Goal: Task Accomplishment & Management: Manage account settings

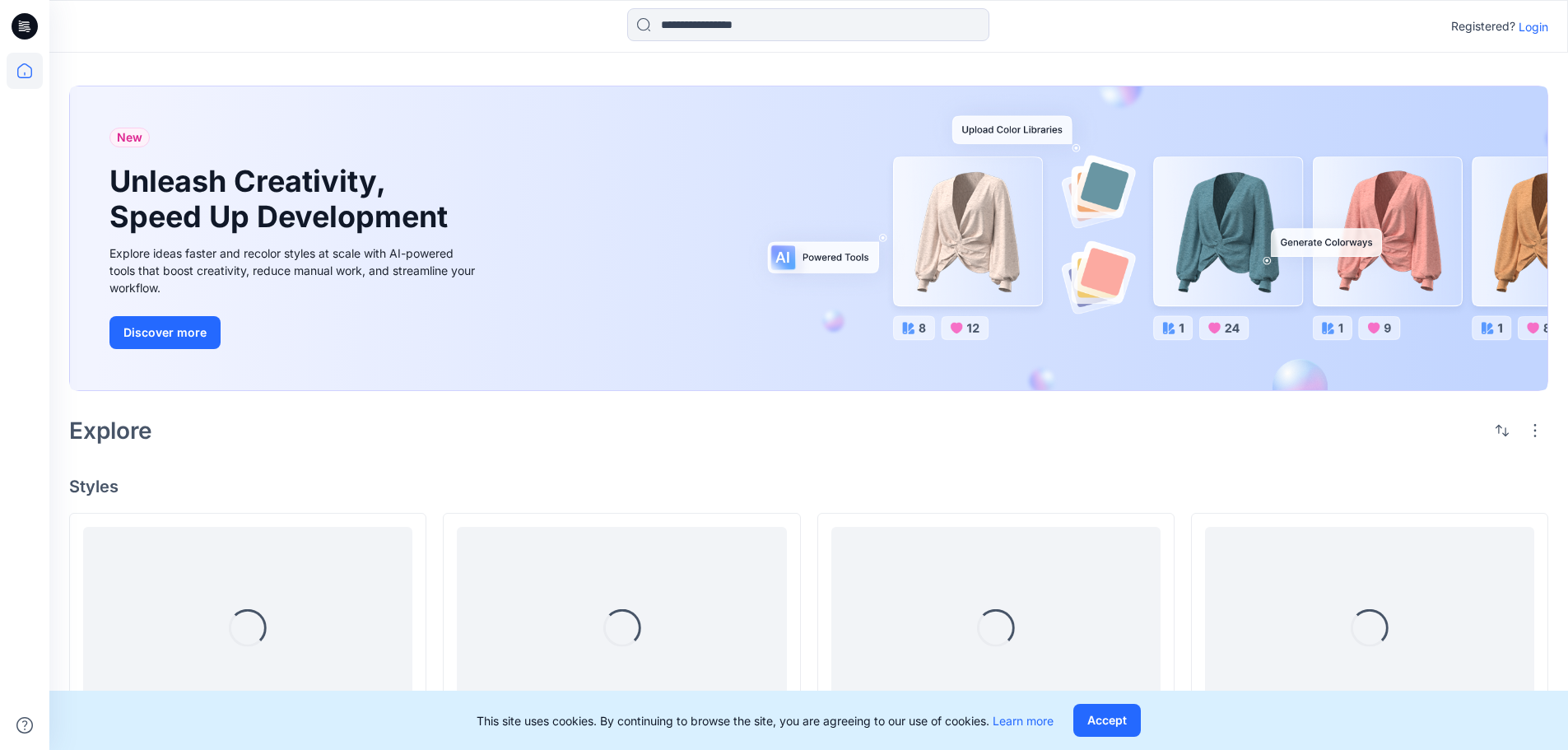
drag, startPoint x: 0, startPoint y: 0, endPoint x: 1532, endPoint y: 31, distance: 1532.3
click at [1532, 31] on p "Login" at bounding box center [1533, 27] width 30 height 17
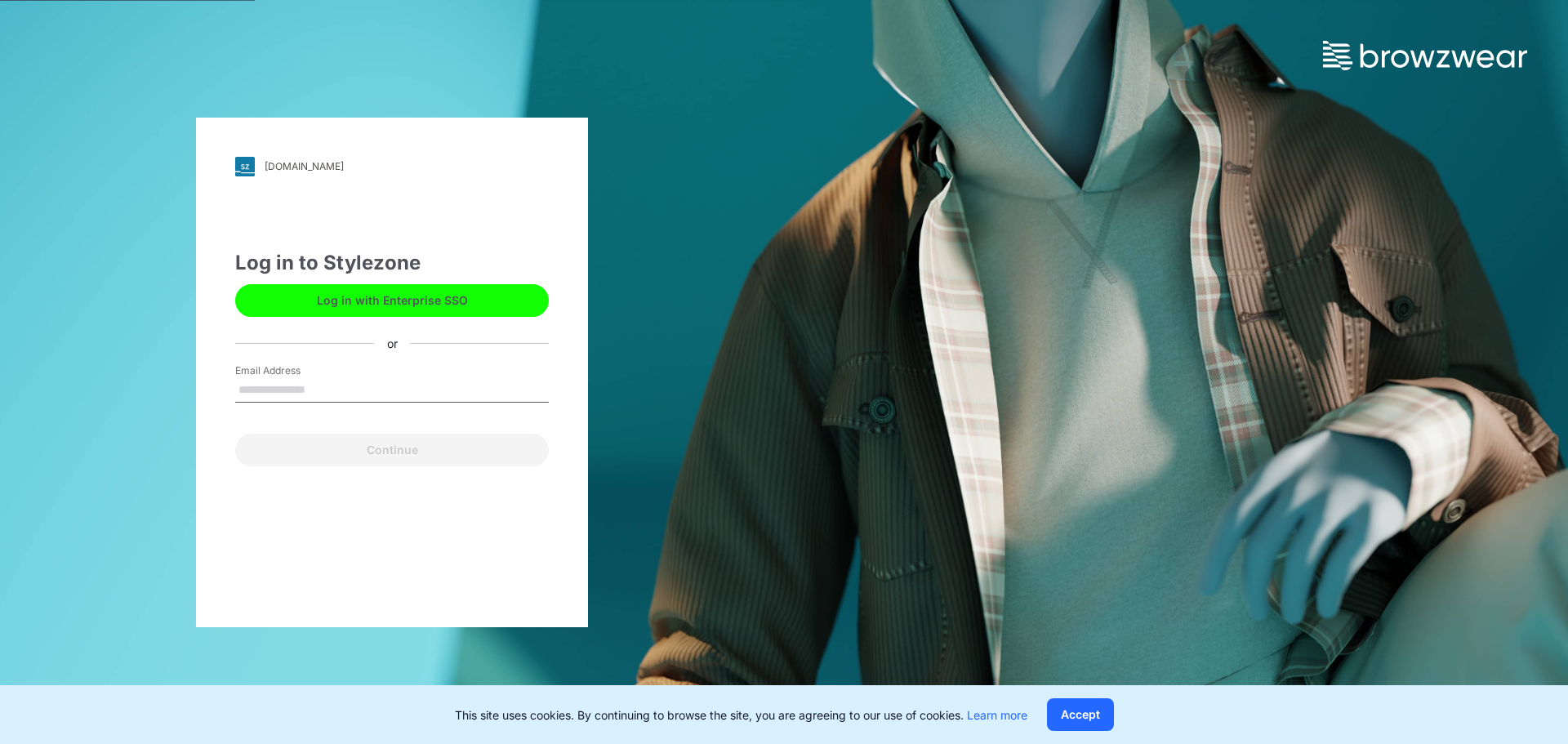
click at [283, 392] on input "Email Address" at bounding box center [392, 391] width 313 height 25
type input "**********"
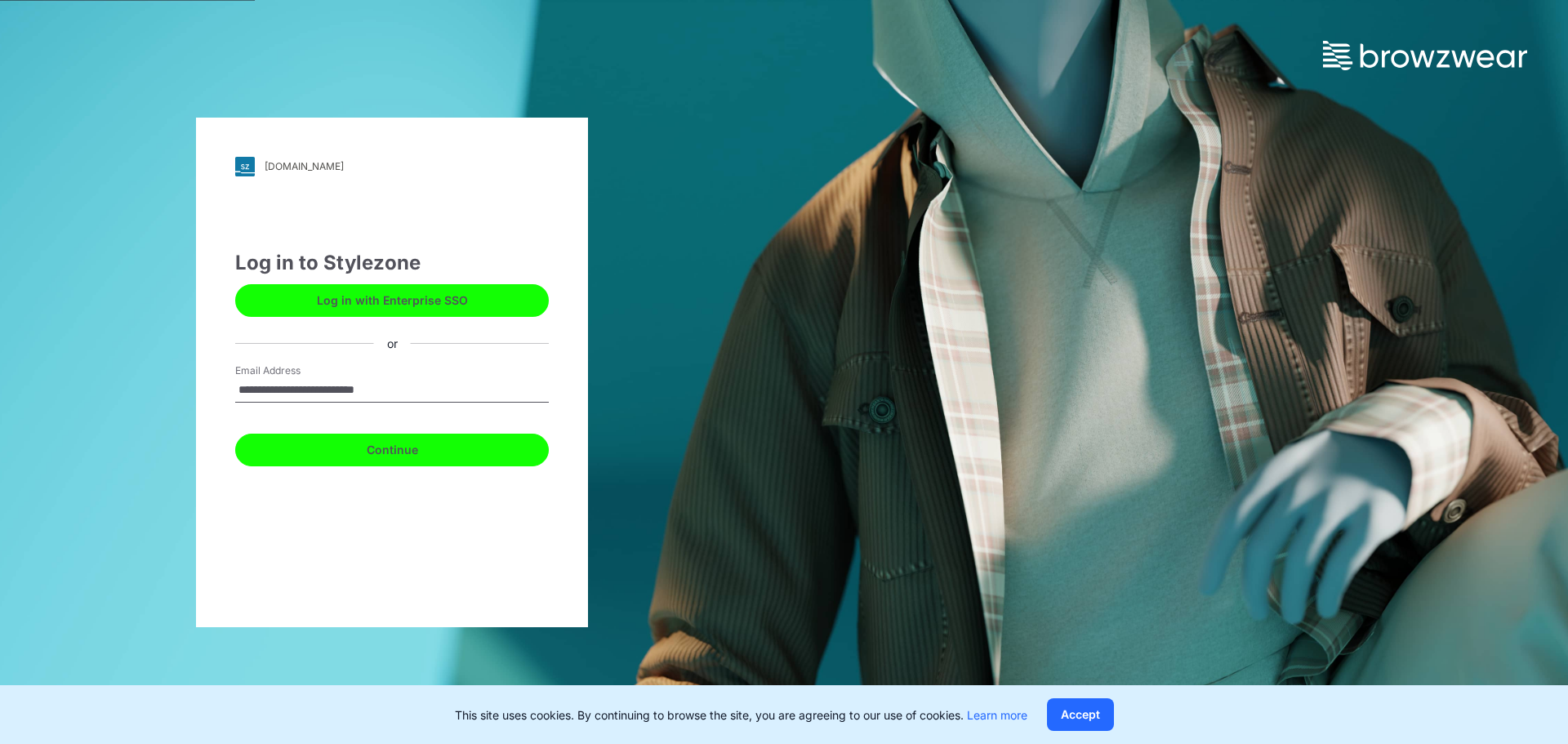
click at [426, 443] on button "Continue" at bounding box center [392, 450] width 313 height 32
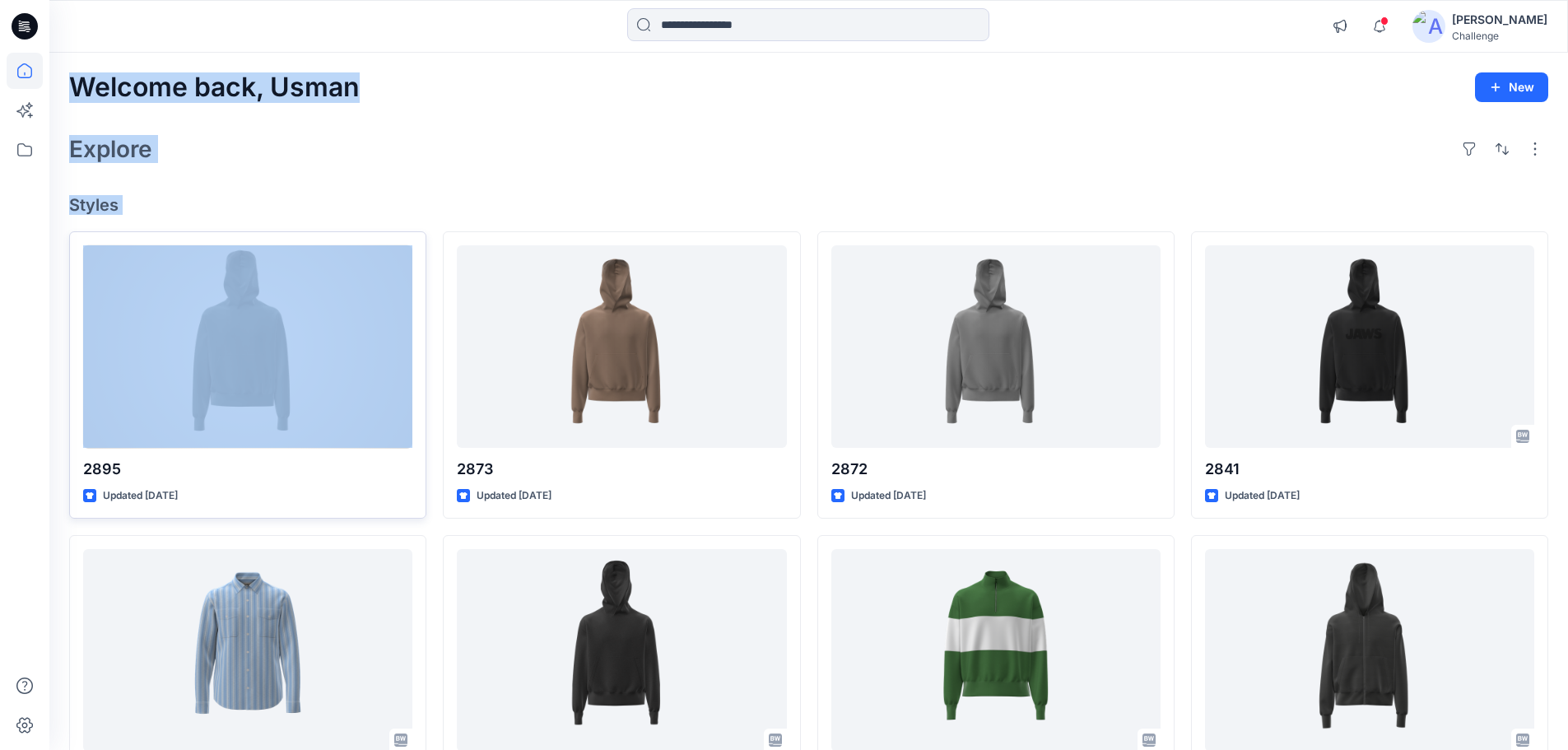
drag, startPoint x: 71, startPoint y: 86, endPoint x: 130, endPoint y: 230, distance: 155.6
click at [130, 230] on div "Welcome back, Usman New Explore Styles 2895 Updated 9 days ago Set Status 2821-…" at bounding box center [808, 629] width 1519 height 1152
click at [145, 142] on h2 "Explore" at bounding box center [110, 148] width 84 height 26
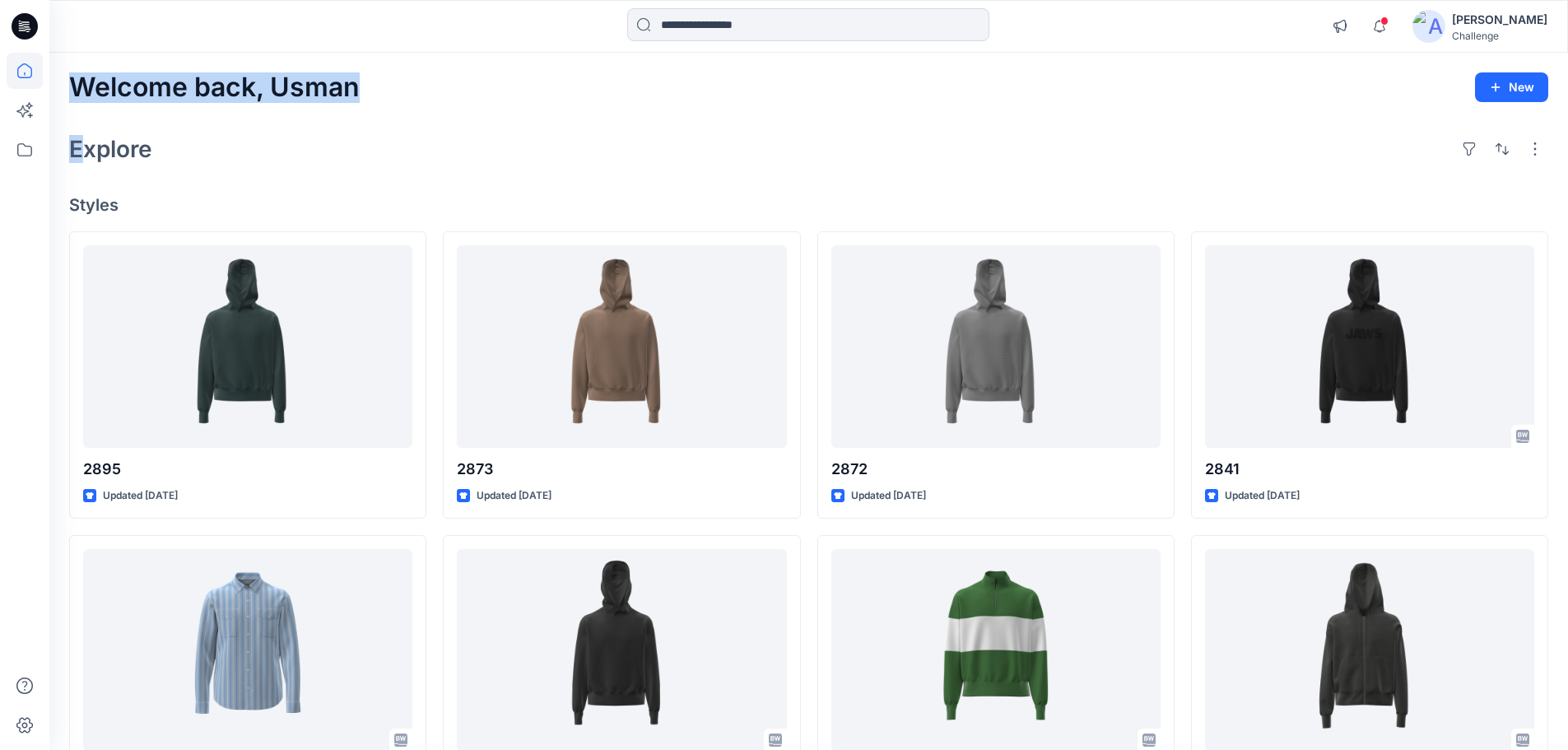
drag, startPoint x: 68, startPoint y: 92, endPoint x: 85, endPoint y: 127, distance: 38.9
click at [85, 127] on div "Welcome back, Usman New Explore Styles 2895 Updated 9 days ago 2821-3099 Update…" at bounding box center [808, 629] width 1519 height 1152
click at [95, 116] on div "Welcome back, Usman New Explore Styles 2895 Updated 9 days ago 2821-3099 Update…" at bounding box center [808, 629] width 1519 height 1152
click at [92, 90] on h2 "Welcome back, Usman" at bounding box center [214, 87] width 291 height 31
drag, startPoint x: 73, startPoint y: 89, endPoint x: 115, endPoint y: 209, distance: 127.1
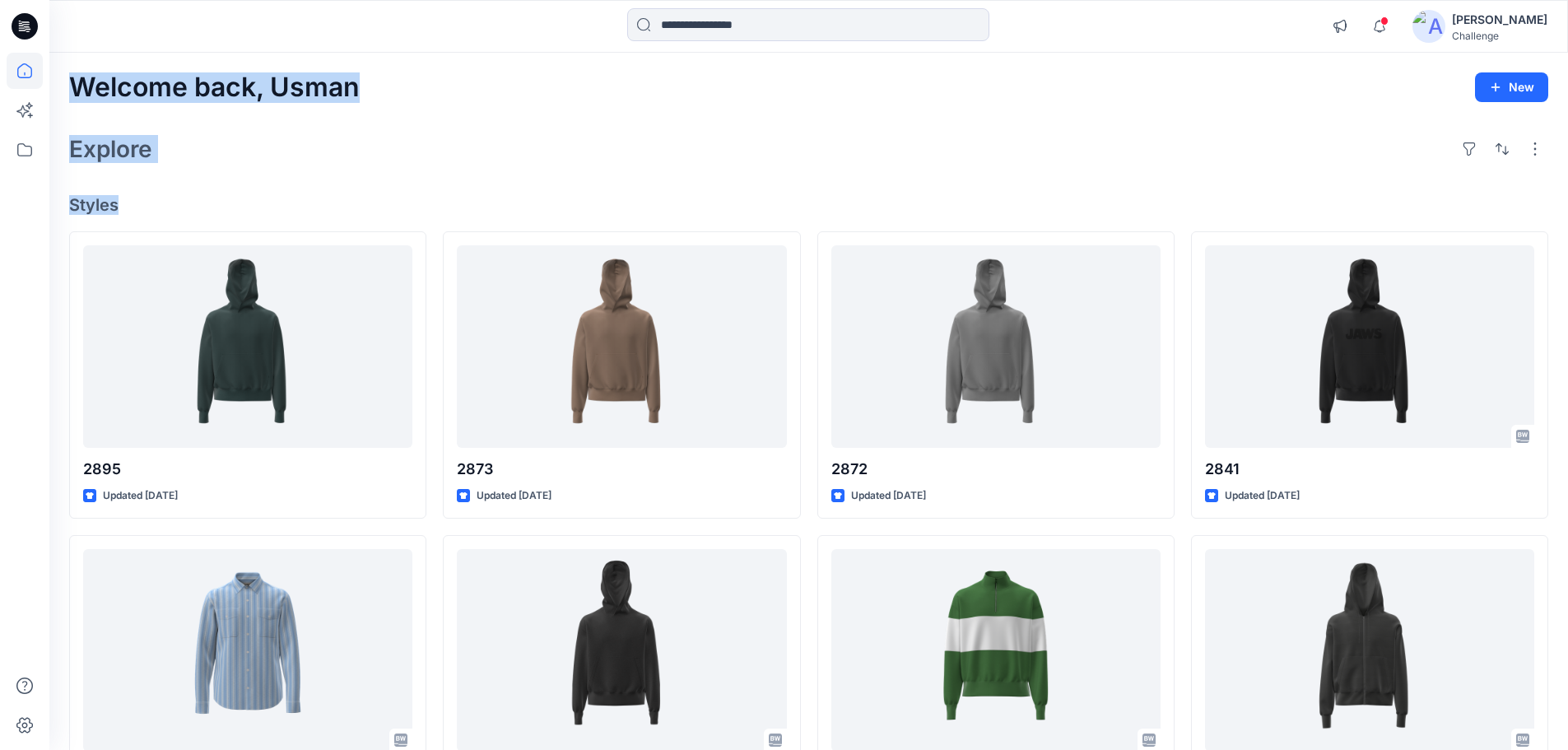
click at [115, 209] on div "Welcome back, Usman New Explore Styles 2895 Updated 9 days ago 2821-3099 Update…" at bounding box center [808, 629] width 1519 height 1152
click at [140, 209] on h4 "Styles" at bounding box center [808, 205] width 1479 height 20
drag, startPoint x: 116, startPoint y: 205, endPoint x: 78, endPoint y: 91, distance: 120.2
click at [78, 91] on div "Welcome back, Usman New Explore Styles 2895 Updated 9 days ago 2821-3099 Update…" at bounding box center [808, 629] width 1519 height 1152
click at [75, 85] on h2 "Welcome back, Usman" at bounding box center [214, 87] width 291 height 31
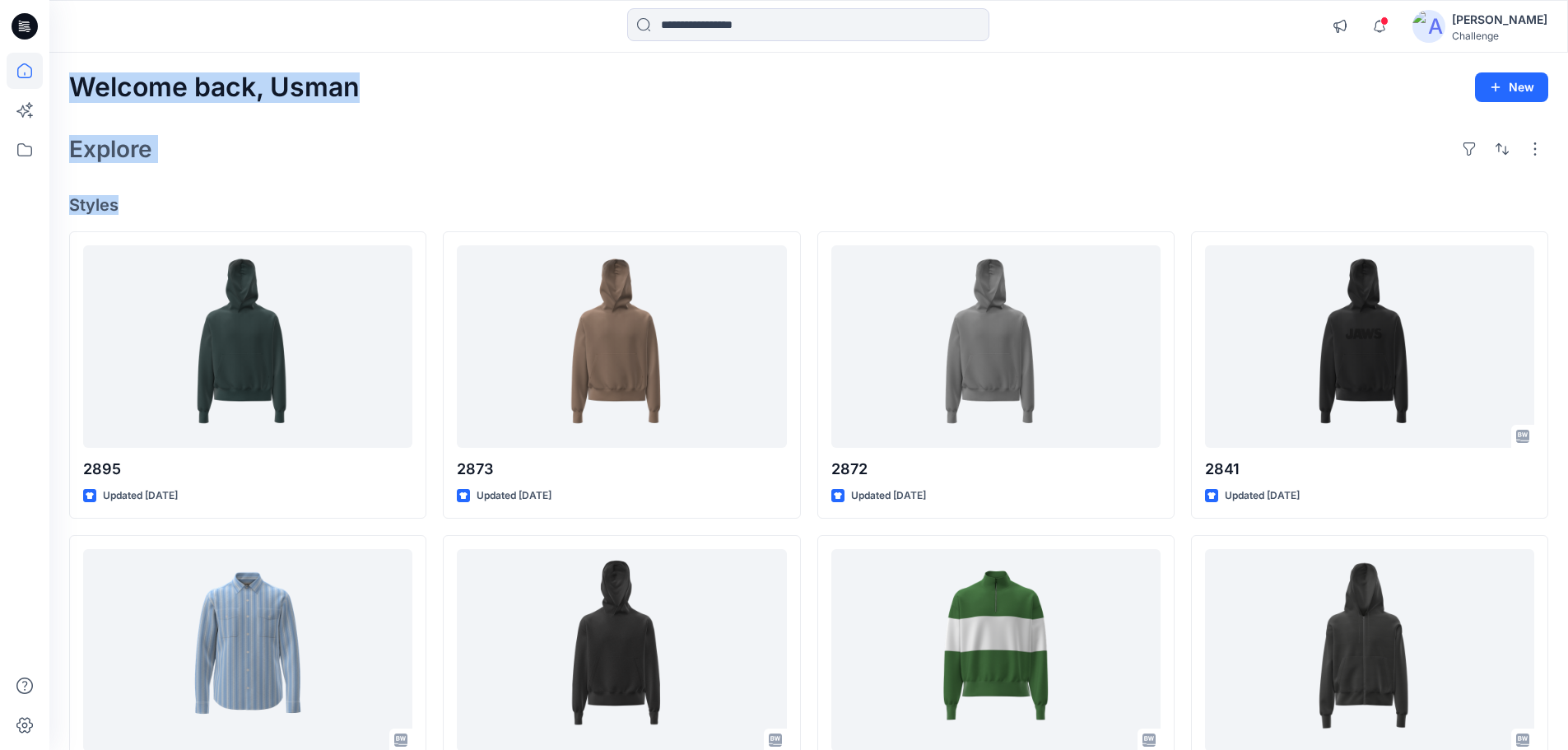
drag, startPoint x: 72, startPoint y: 85, endPoint x: 127, endPoint y: 199, distance: 126.6
click at [127, 199] on div "Welcome back, Usman New Explore Styles 2895 Updated 9 days ago 2821-3099 Update…" at bounding box center [808, 629] width 1519 height 1152
drag, startPoint x: 104, startPoint y: 207, endPoint x: 107, endPoint y: 216, distance: 9.5
click at [104, 210] on h4 "Styles" at bounding box center [808, 205] width 1479 height 20
click at [118, 211] on h4 "Styles" at bounding box center [808, 205] width 1479 height 20
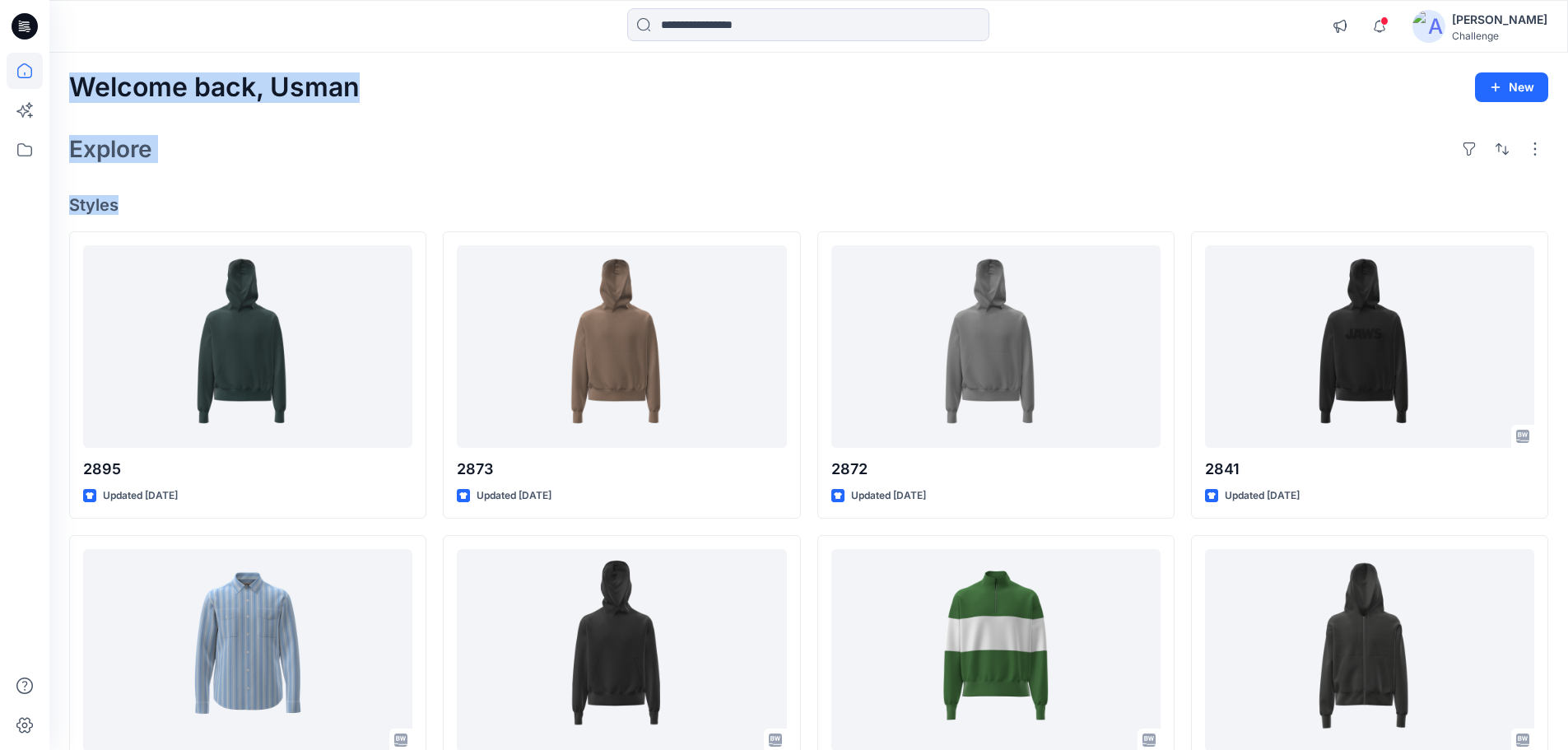
drag, startPoint x: 116, startPoint y: 206, endPoint x: 77, endPoint y: 87, distance: 125.2
click at [77, 87] on div "Welcome back, Usman New Explore Styles 2895 Updated 9 days ago 2821-3099 Update…" at bounding box center [808, 629] width 1519 height 1152
click at [91, 155] on h2 "Explore" at bounding box center [110, 148] width 84 height 26
drag, startPoint x: 76, startPoint y: 92, endPoint x: 119, endPoint y: 219, distance: 134.1
click at [119, 219] on div "Welcome back, Usman New Explore Styles 2895 Updated 9 days ago 2821-3099 Update…" at bounding box center [808, 629] width 1519 height 1152
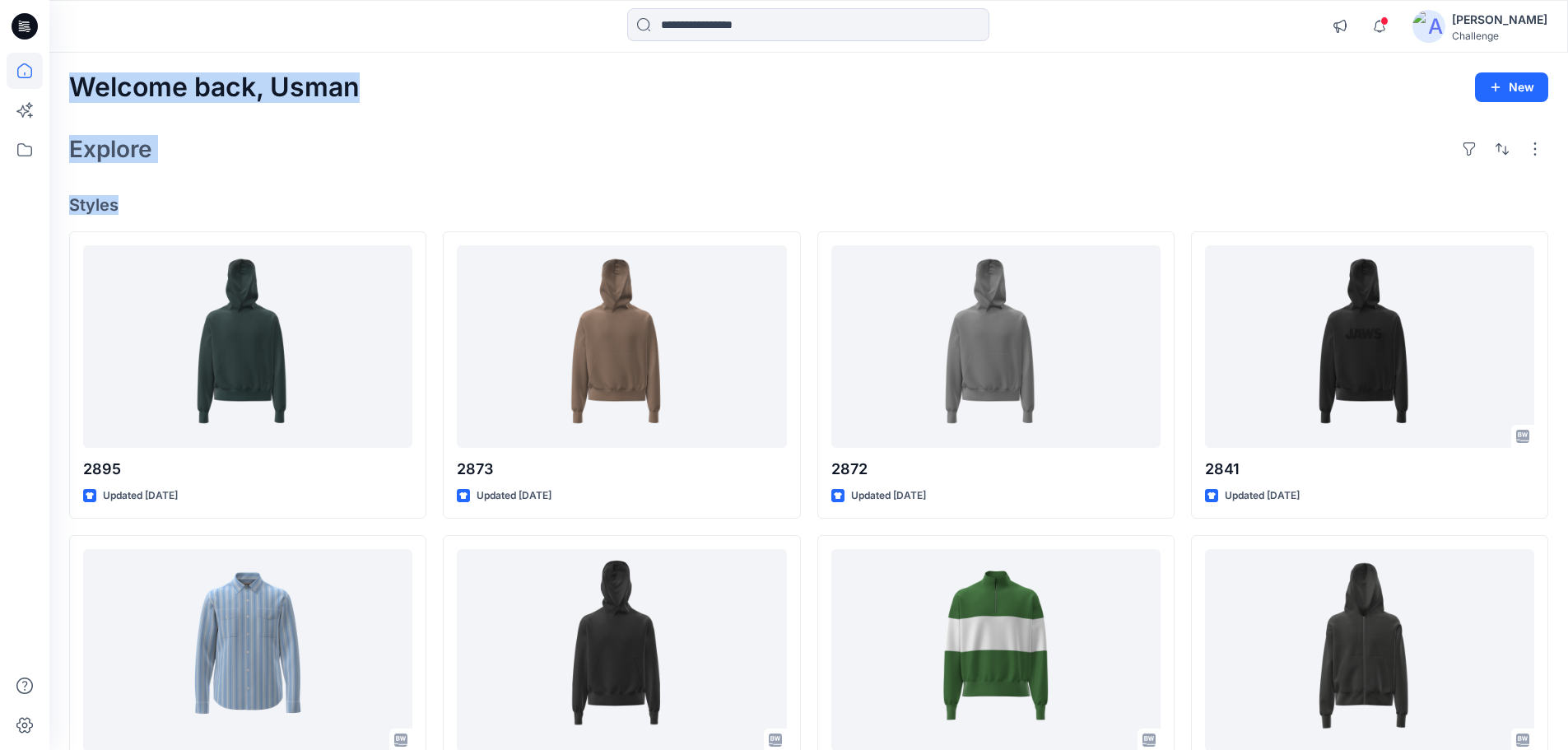
click at [185, 90] on h2 "Welcome back, Usman" at bounding box center [214, 87] width 291 height 31
drag, startPoint x: 74, startPoint y: 84, endPoint x: 127, endPoint y: 206, distance: 133.0
click at [127, 206] on div "Welcome back, Usman New Explore Styles 2895 Updated 9 days ago 2821-3099 Update…" at bounding box center [808, 629] width 1519 height 1152
click at [139, 141] on h2 "Explore" at bounding box center [110, 148] width 84 height 26
drag, startPoint x: 73, startPoint y: 89, endPoint x: 121, endPoint y: 206, distance: 126.5
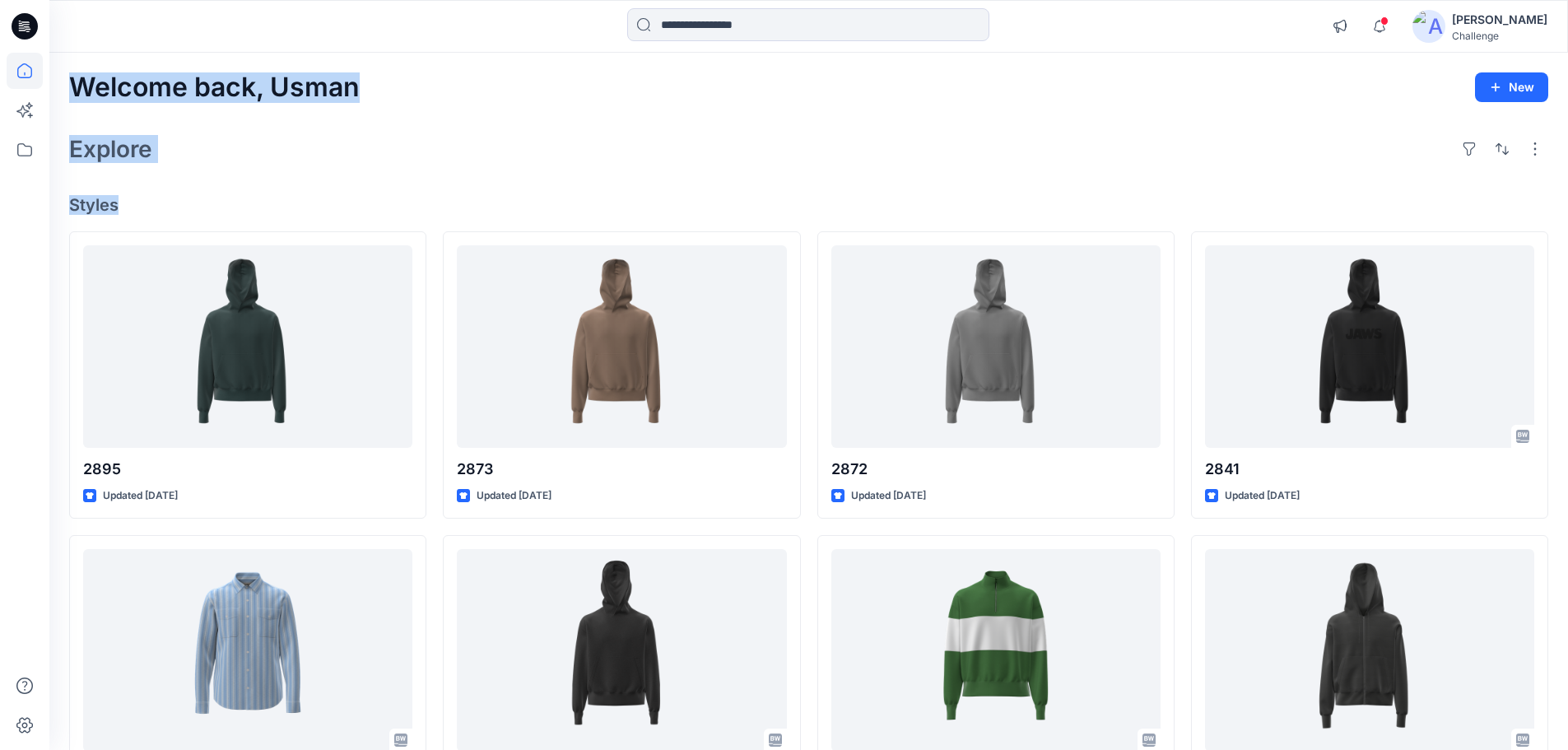
click at [121, 206] on div "Welcome back, Usman New Explore Styles 2895 Updated 9 days ago 2821-3099 Update…" at bounding box center [808, 629] width 1519 height 1152
click at [96, 102] on h2 "Welcome back, Usman" at bounding box center [214, 87] width 291 height 31
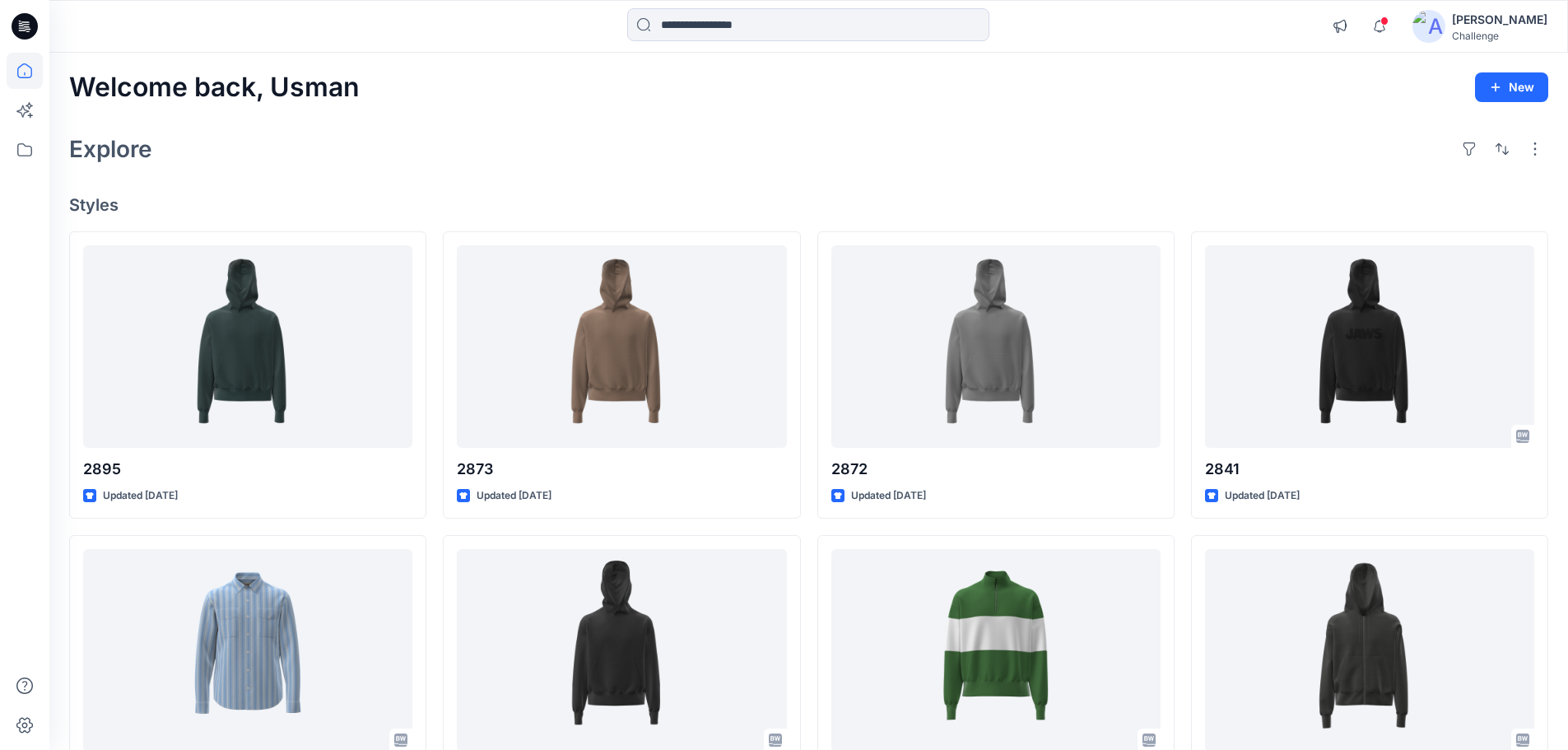
click at [95, 106] on div "Welcome back, Usman New Explore Styles 2895 Updated 9 days ago 2821-3099 Update…" at bounding box center [808, 629] width 1519 height 1152
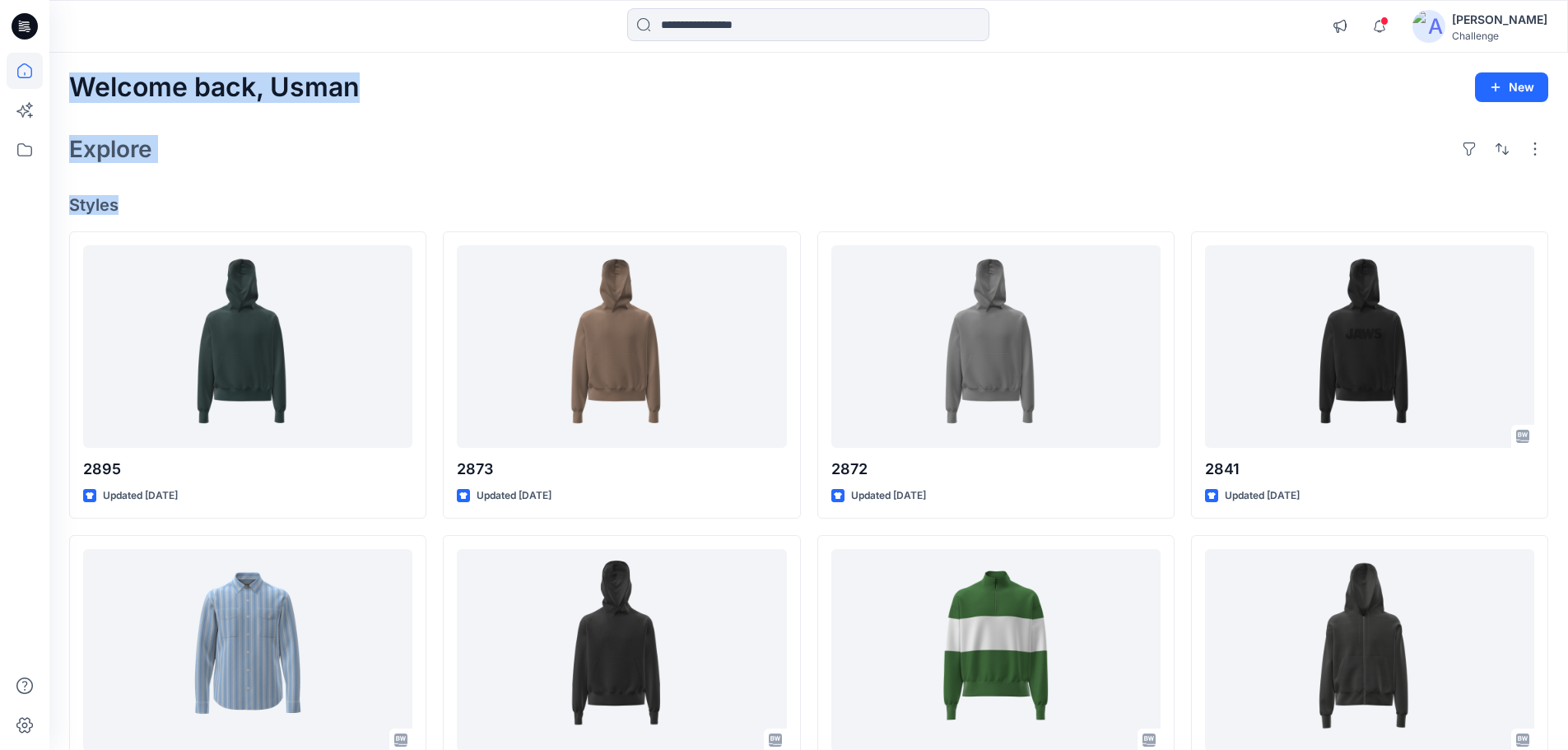
drag, startPoint x: 69, startPoint y: 83, endPoint x: 119, endPoint y: 200, distance: 127.2
click at [119, 200] on div "Welcome back, Usman New Explore Styles 2895 Updated 9 days ago 2821-3099 Update…" at bounding box center [808, 629] width 1519 height 1152
click at [345, 150] on div "Explore" at bounding box center [808, 149] width 1479 height 39
drag, startPoint x: 118, startPoint y: 208, endPoint x: 55, endPoint y: 116, distance: 111.5
click at [55, 116] on div "Welcome back, Usman New Explore Styles 2895 Updated 9 days ago 2821-3099 Update…" at bounding box center [808, 629] width 1519 height 1152
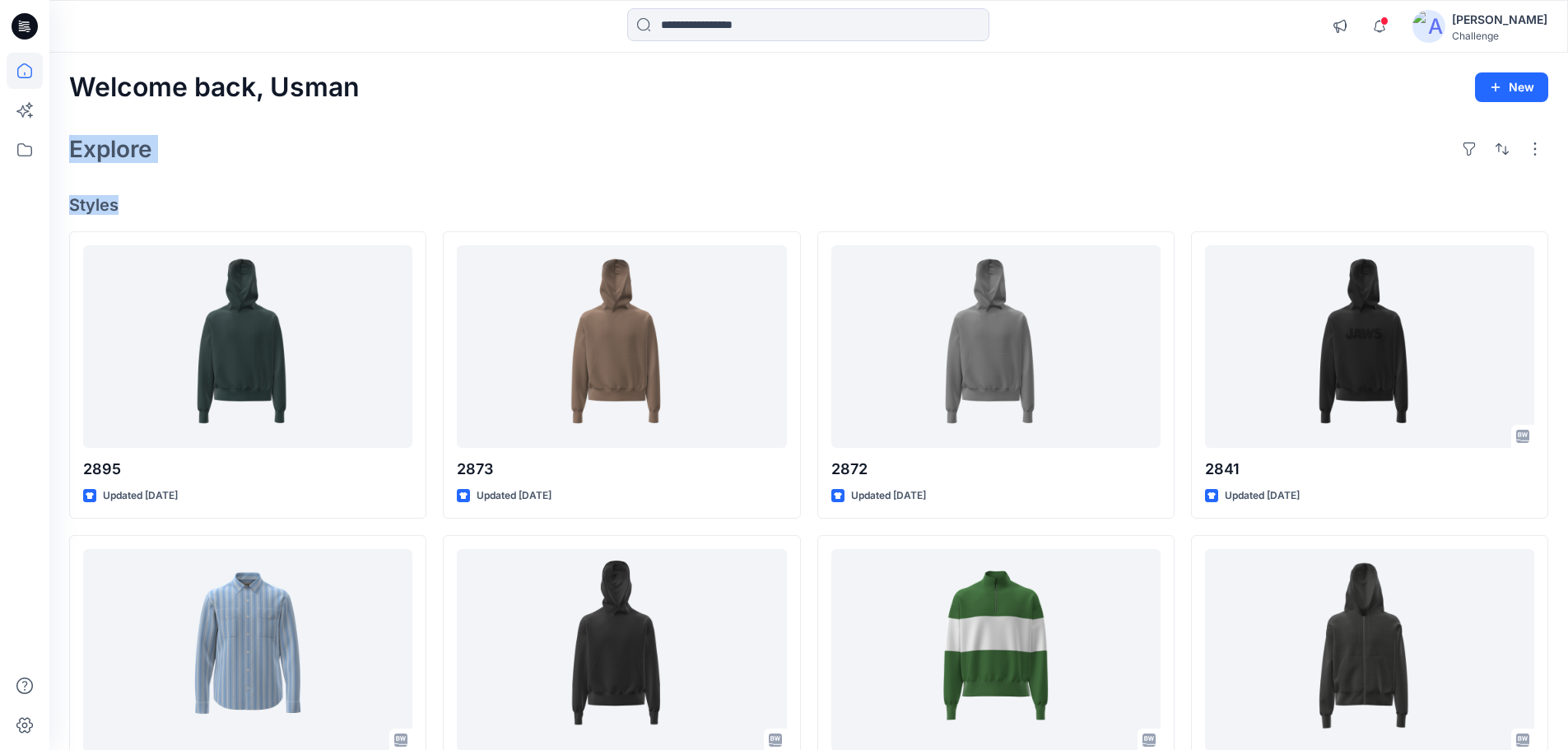
click at [128, 205] on h4 "Styles" at bounding box center [808, 205] width 1479 height 20
drag, startPoint x: 114, startPoint y: 209, endPoint x: 76, endPoint y: 77, distance: 137.4
click at [76, 77] on div "Welcome back, Usman New Explore Styles 2895 Updated 9 days ago 2821-3099 Update…" at bounding box center [808, 629] width 1519 height 1152
click at [197, 105] on div "Welcome back, Usman New Explore Styles 2895 Updated 9 days ago 2821-3099 Update…" at bounding box center [808, 629] width 1519 height 1152
click at [77, 84] on h2 "Welcome back, Usman" at bounding box center [214, 87] width 291 height 31
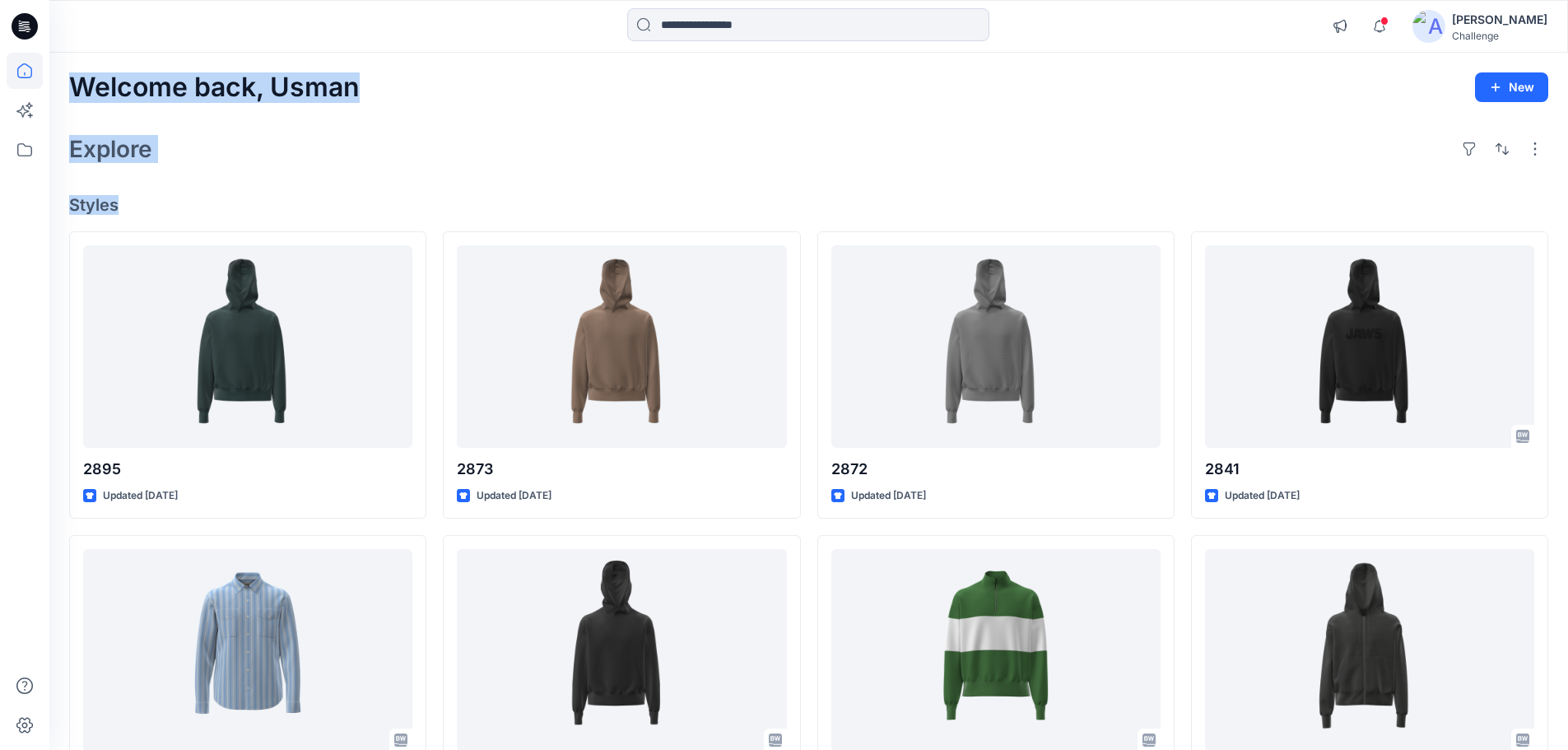
drag, startPoint x: 73, startPoint y: 87, endPoint x: 135, endPoint y: 209, distance: 136.9
click at [135, 209] on div "Welcome back, Usman New Explore Styles 2895 Updated 9 days ago 2821-3099 Update…" at bounding box center [808, 629] width 1519 height 1152
click at [153, 184] on div "Welcome back, Usman New Explore Styles 2895 Updated 9 days ago 2821-3099 Update…" at bounding box center [808, 629] width 1519 height 1152
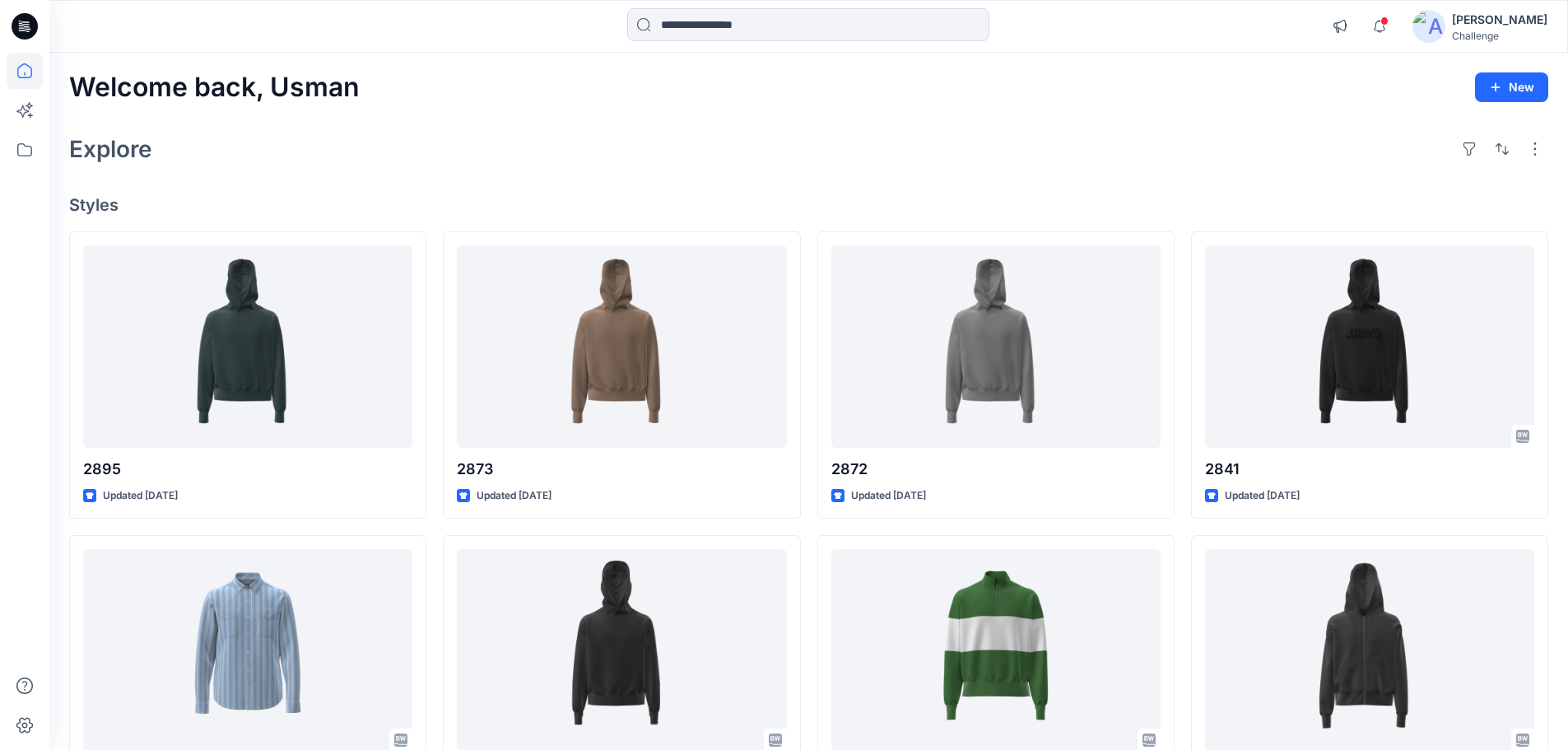
click at [113, 205] on h4 "Styles" at bounding box center [808, 205] width 1479 height 20
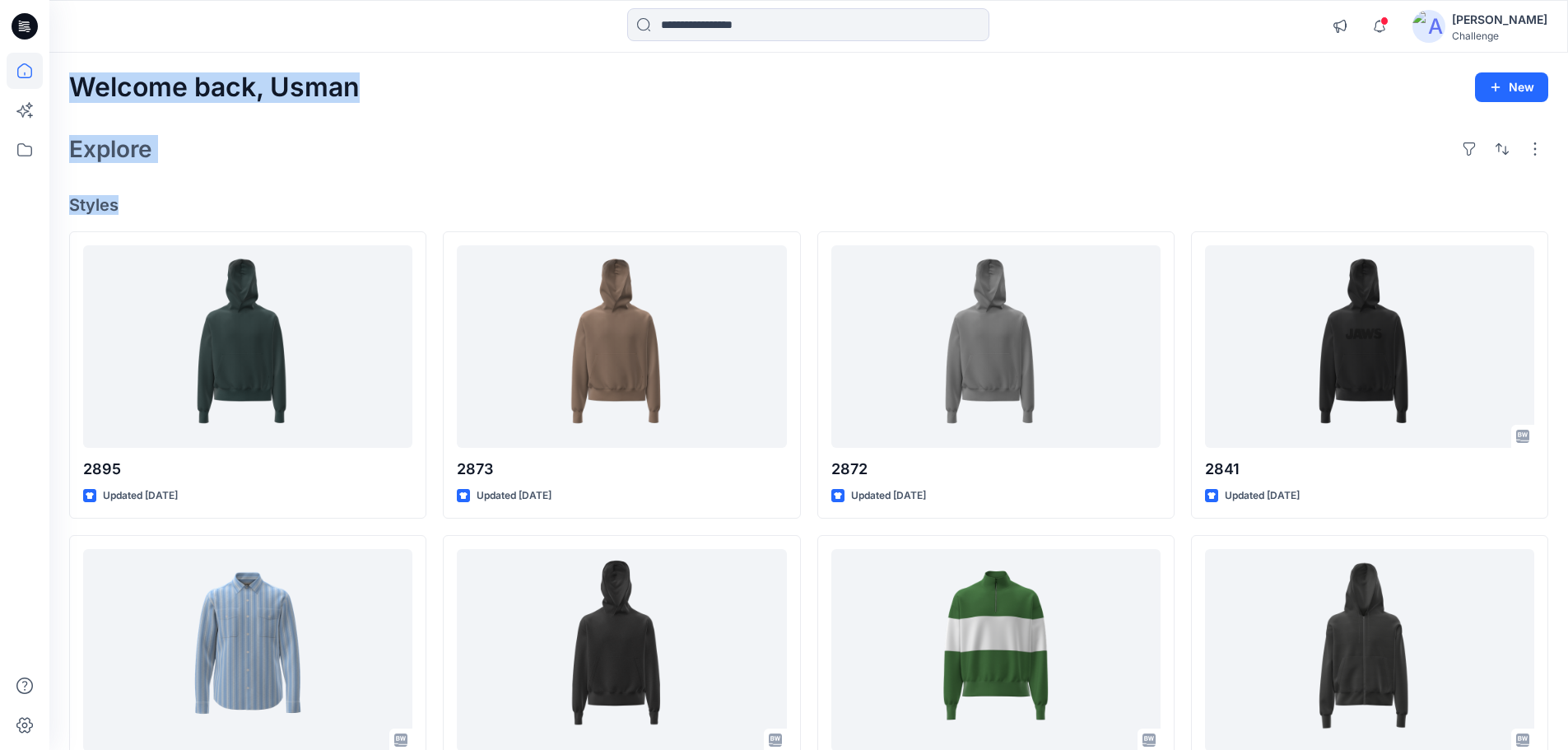
drag, startPoint x: 118, startPoint y: 205, endPoint x: 77, endPoint y: 97, distance: 115.5
click at [77, 97] on div "Welcome back, Usman New Explore Styles 2895 Updated 9 days ago 2821-3099 Update…" at bounding box center [808, 629] width 1519 height 1152
click at [95, 151] on h2 "Explore" at bounding box center [110, 148] width 84 height 26
drag, startPoint x: 78, startPoint y: 90, endPoint x: 130, endPoint y: 211, distance: 131.7
click at [130, 211] on div "Welcome back, Usman New Explore Styles 2895 Updated 9 days ago 2821-3099 Update…" at bounding box center [808, 629] width 1519 height 1152
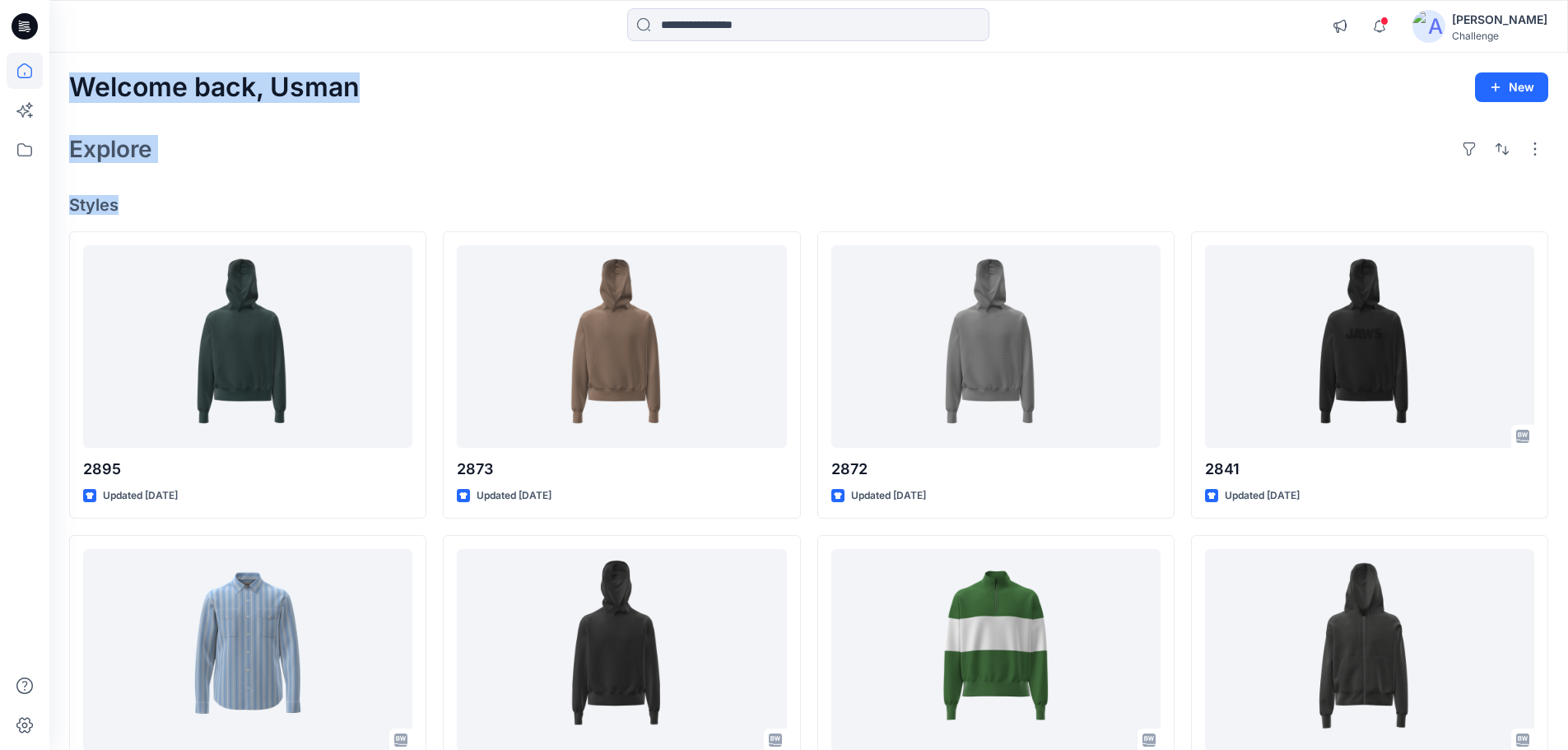
click at [117, 154] on h2 "Explore" at bounding box center [110, 148] width 84 height 26
drag, startPoint x: 77, startPoint y: 91, endPoint x: 133, endPoint y: 212, distance: 133.3
click at [133, 212] on div "Welcome back, Usman New Explore Styles 2895 Updated 9 days ago 2821-3099 Update…" at bounding box center [808, 629] width 1519 height 1152
click at [188, 199] on h4 "Styles" at bounding box center [808, 205] width 1479 height 20
